Goal: Navigation & Orientation: Find specific page/section

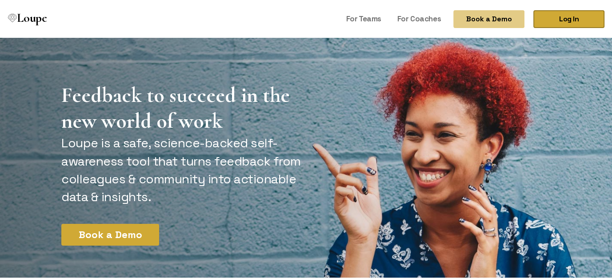
drag, startPoint x: 0, startPoint y: 0, endPoint x: 547, endPoint y: 17, distance: 547.4
click at [547, 17] on link "Log In" at bounding box center [568, 18] width 71 height 18
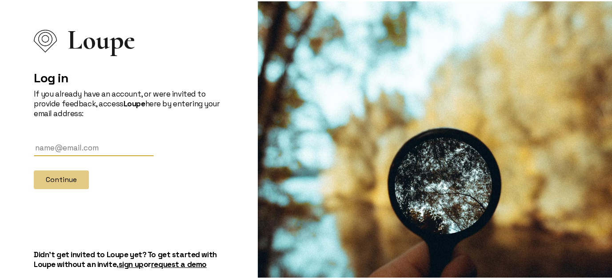
click at [97, 145] on input "text" at bounding box center [94, 146] width 120 height 16
type input "[EMAIL_ADDRESS][DOMAIN_NAME]"
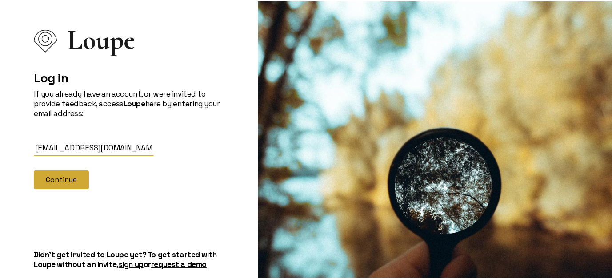
click at [67, 181] on button "Continue" at bounding box center [61, 178] width 55 height 19
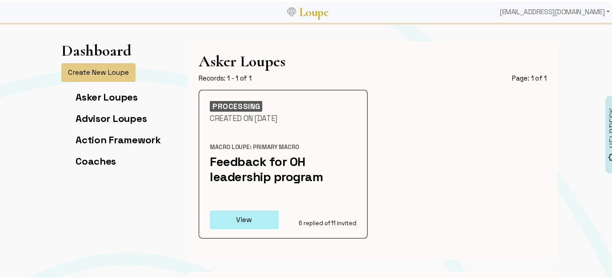
click at [244, 218] on button "View" at bounding box center [244, 218] width 69 height 19
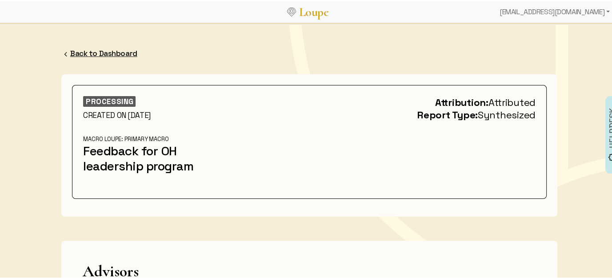
click at [116, 53] on link "Back to Dashboard" at bounding box center [103, 52] width 67 height 10
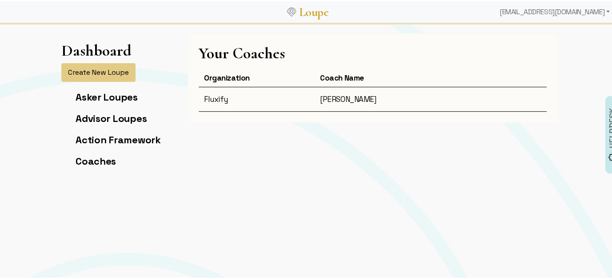
scroll to position [469, 0]
